Goal: Information Seeking & Learning: Learn about a topic

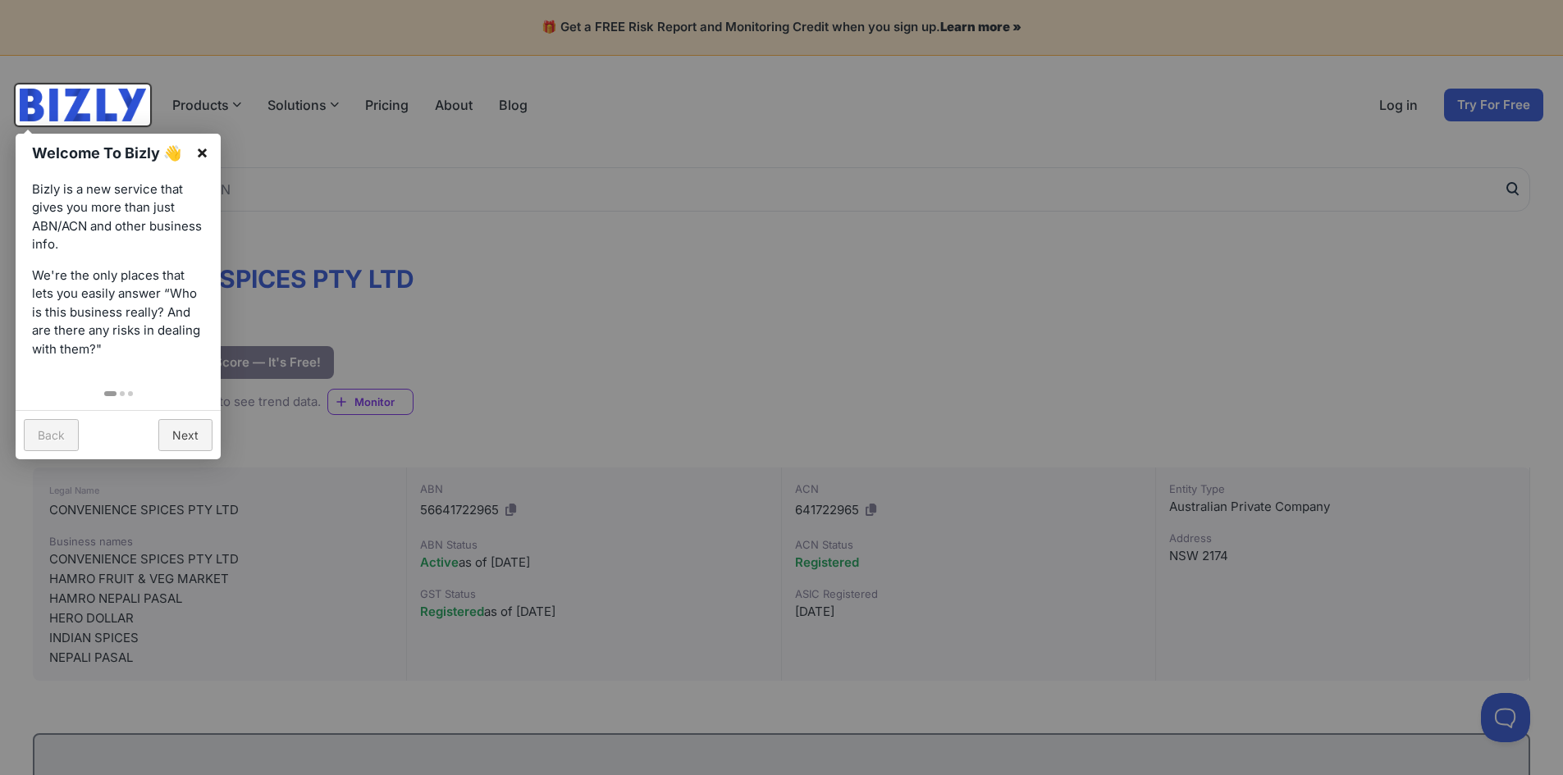
click at [198, 149] on link "×" at bounding box center [202, 152] width 37 height 37
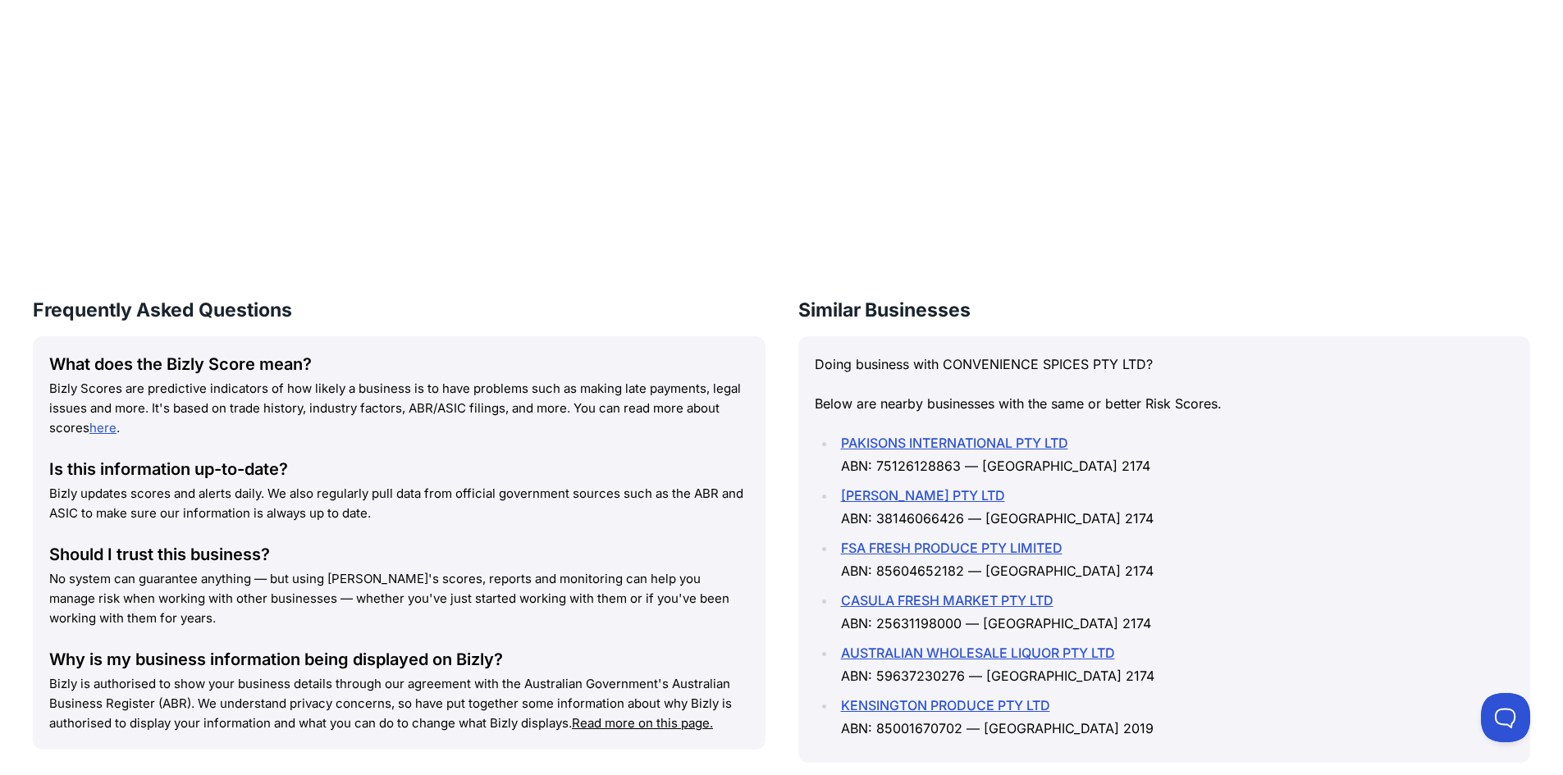
scroll to position [2051, 0]
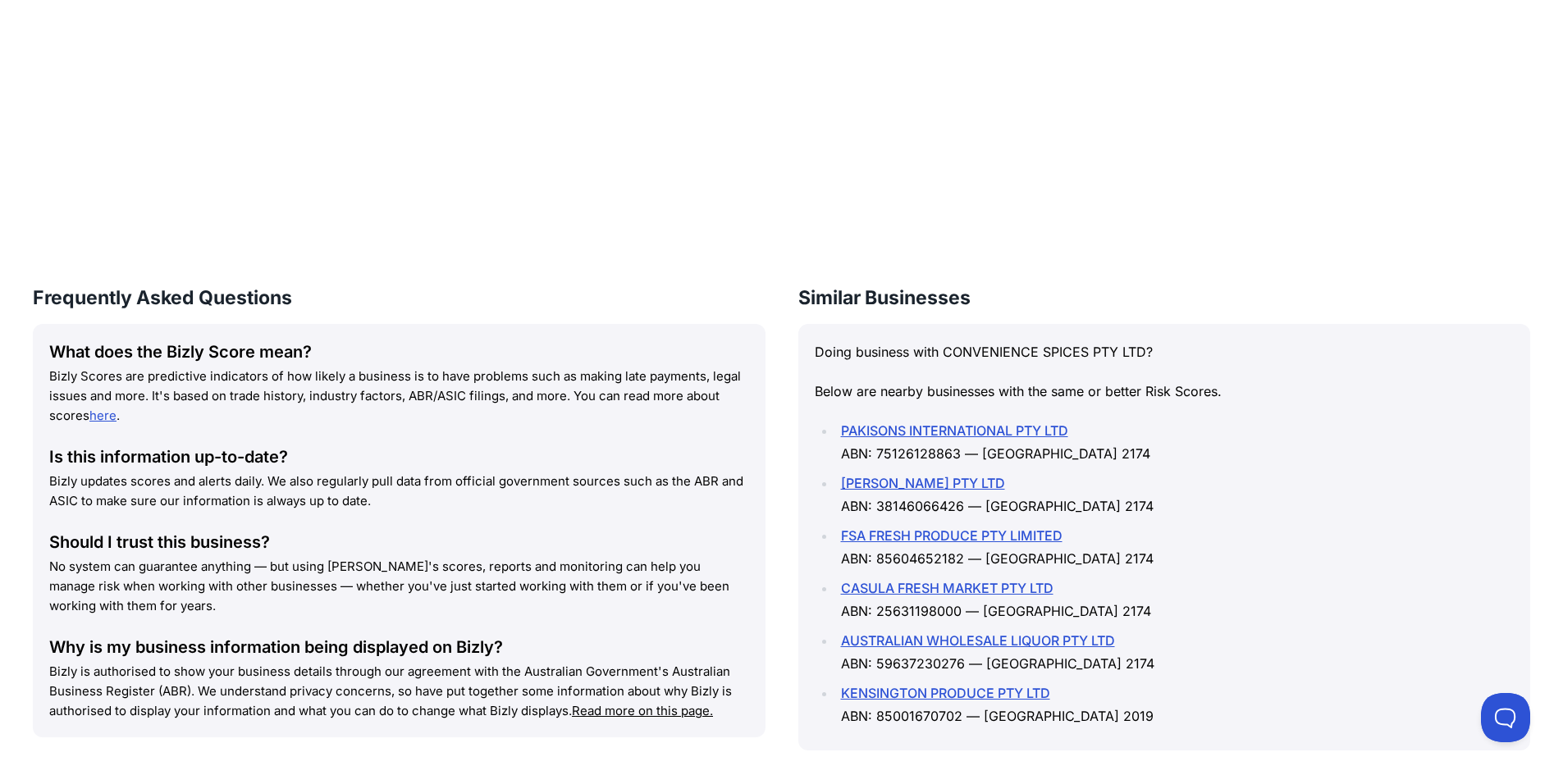
click at [1007, 439] on link "PAKISONS INTERNATIONAL PTY LTD" at bounding box center [954, 431] width 227 height 16
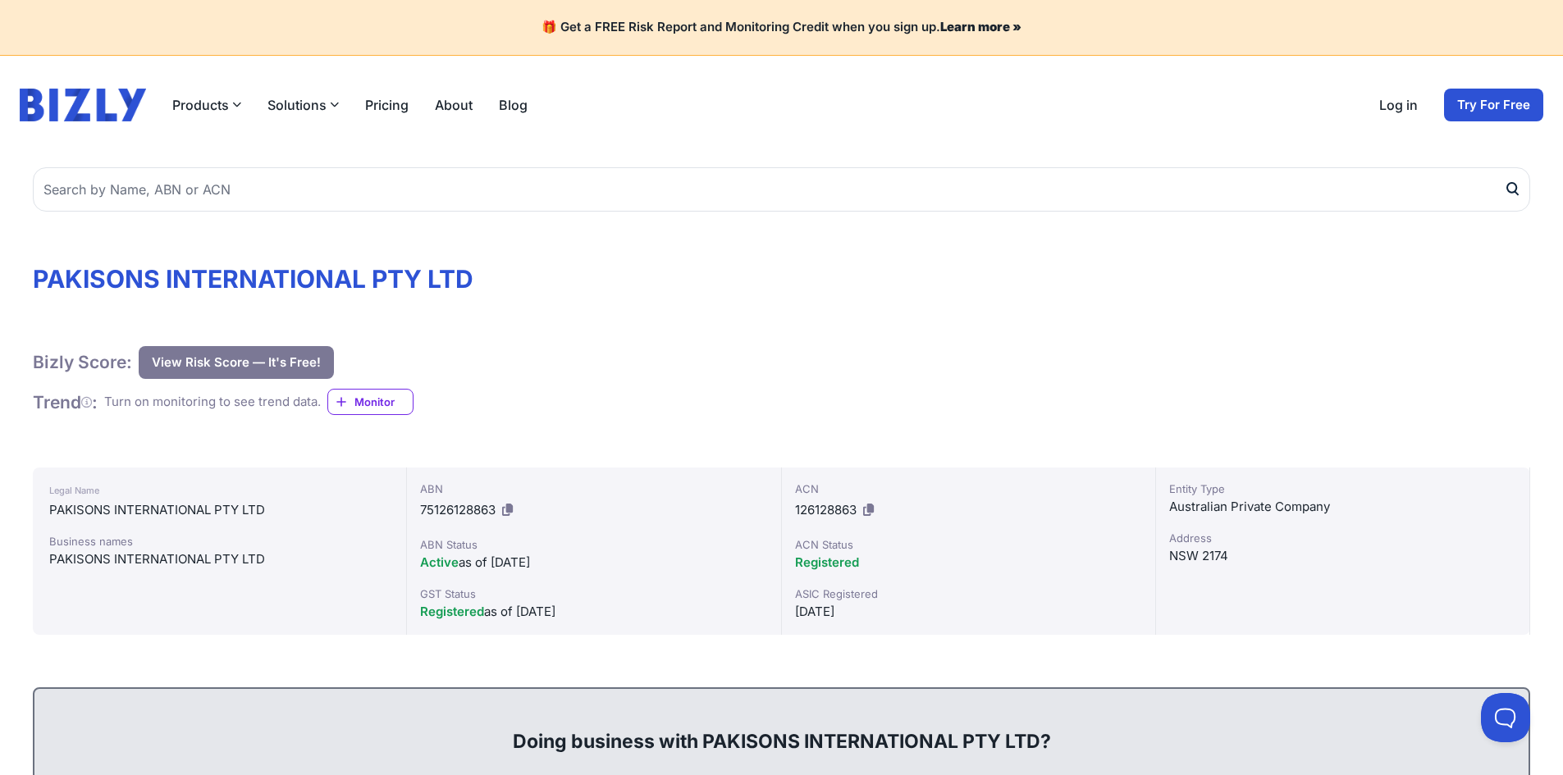
click at [343, 286] on h1 "PAKISONS INTERNATIONAL PTY LTD" at bounding box center [781, 279] width 1497 height 30
click at [333, 288] on h1 "PAKISONS INTERNATIONAL PTY LTD" at bounding box center [781, 279] width 1497 height 30
click at [332, 289] on h1 "PAKISONS INTERNATIONAL PTY LTD" at bounding box center [781, 279] width 1497 height 30
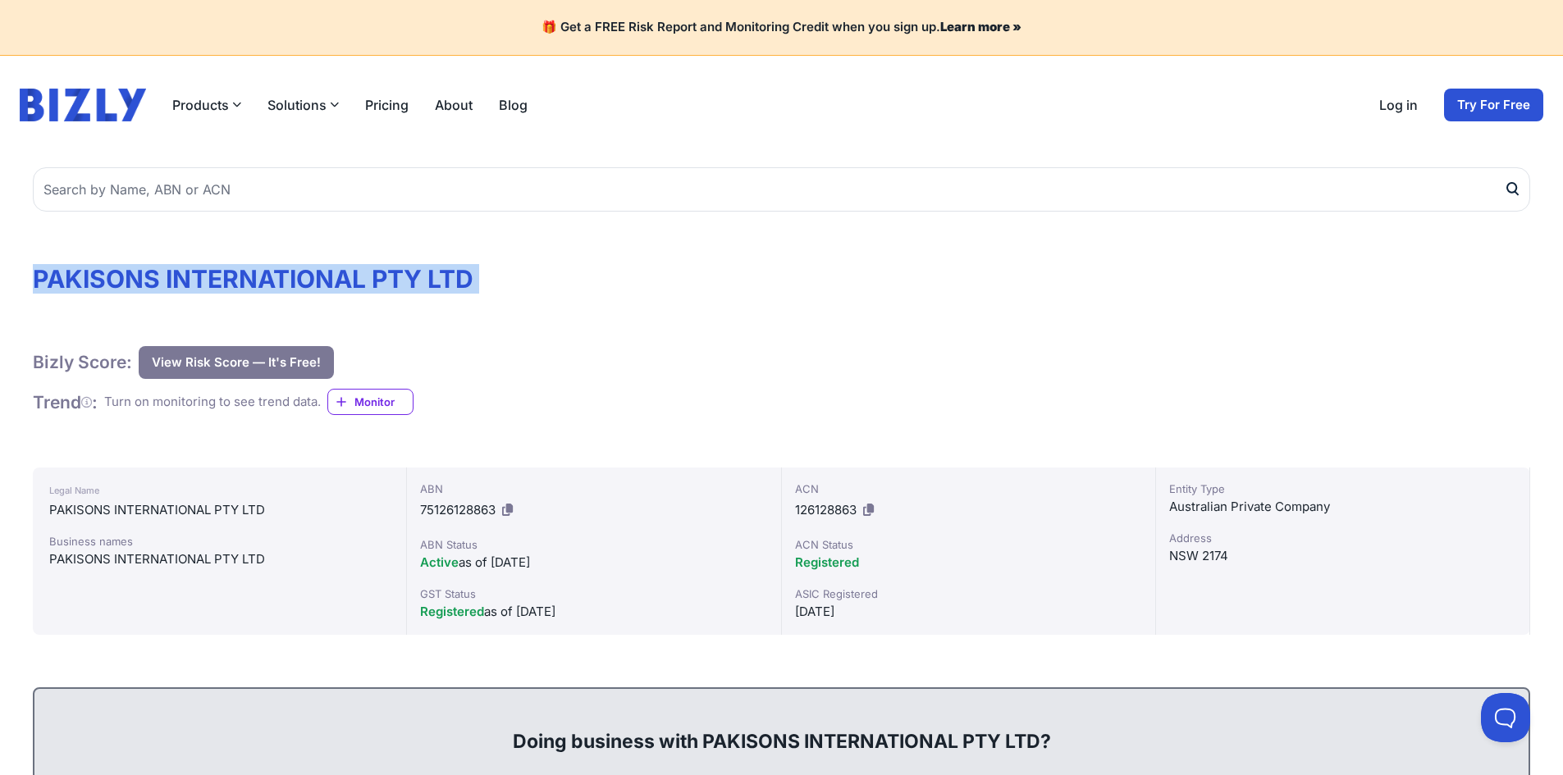
click at [332, 289] on h1 "PAKISONS INTERNATIONAL PTY LTD" at bounding box center [781, 279] width 1497 height 30
